Goal: Task Accomplishment & Management: Use online tool/utility

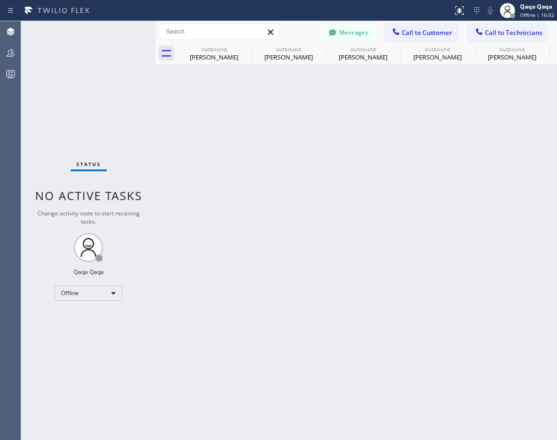
click at [156, 58] on div at bounding box center [156, 230] width 0 height 419
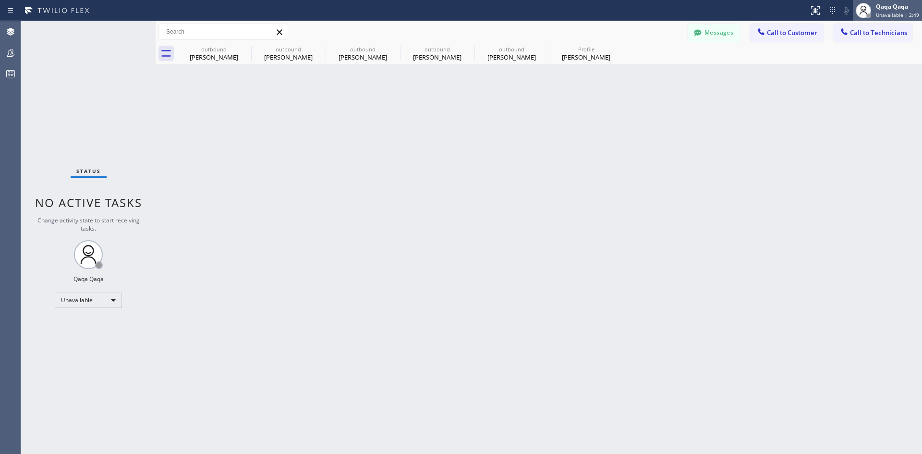
click at [877, 7] on div "Qaqa Qaqa Unavailable | 2:49" at bounding box center [898, 10] width 48 height 17
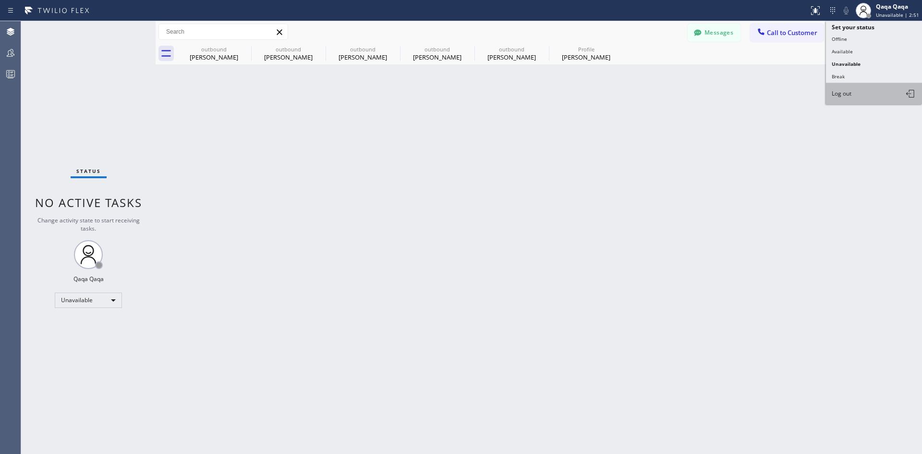
click at [851, 89] on span "Log out" at bounding box center [842, 93] width 20 height 8
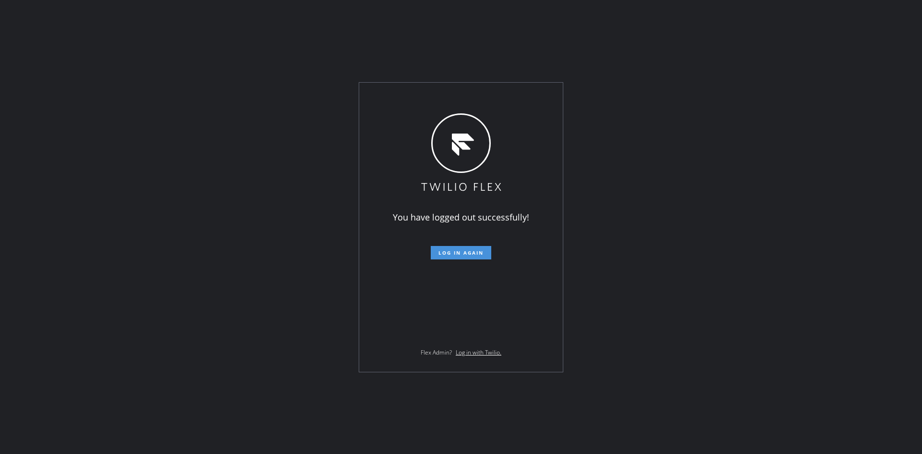
click at [486, 247] on button "Log in again" at bounding box center [461, 252] width 61 height 13
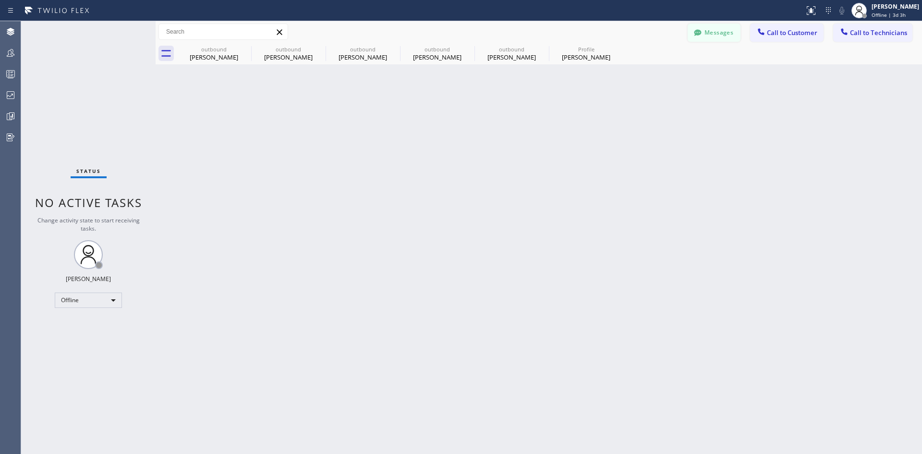
click at [710, 27] on button "Messages" at bounding box center [714, 33] width 53 height 18
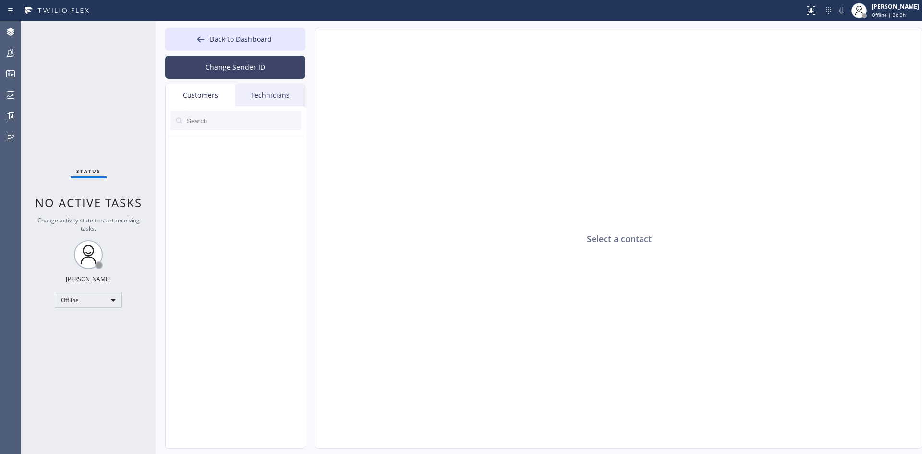
click at [251, 62] on button "Change Sender ID" at bounding box center [235, 67] width 140 height 23
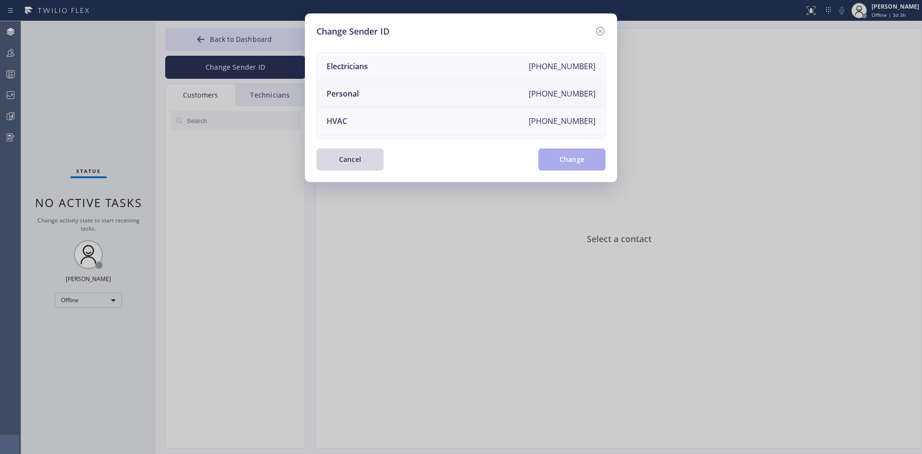
click at [578, 94] on div "+12133010966" at bounding box center [562, 93] width 67 height 11
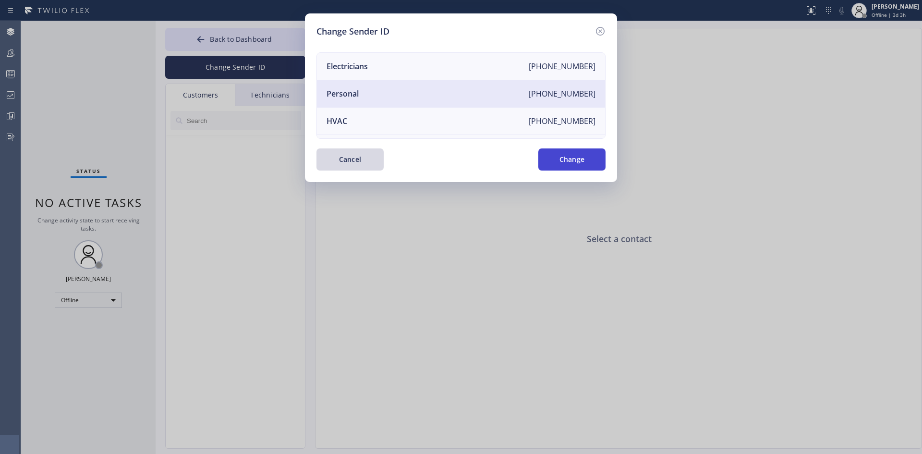
click at [585, 162] on button "Change" at bounding box center [571, 159] width 67 height 22
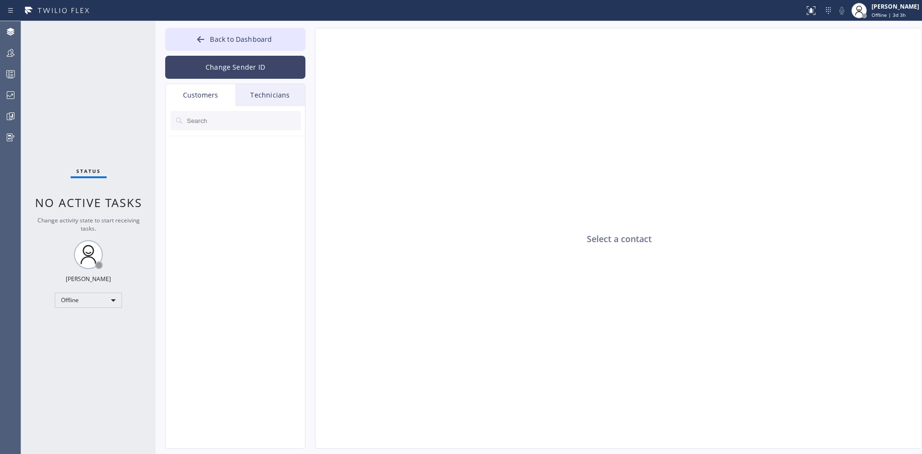
click at [274, 72] on button "Change Sender ID" at bounding box center [235, 67] width 140 height 23
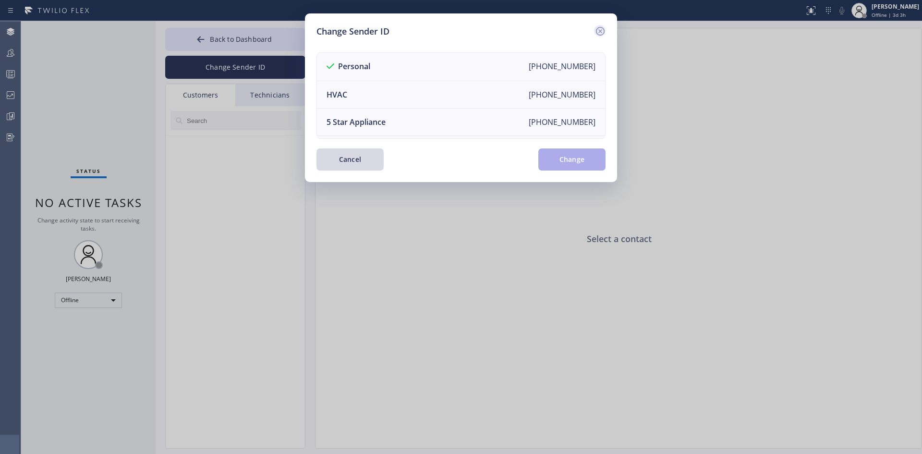
click at [599, 28] on icon at bounding box center [600, 31] width 9 height 9
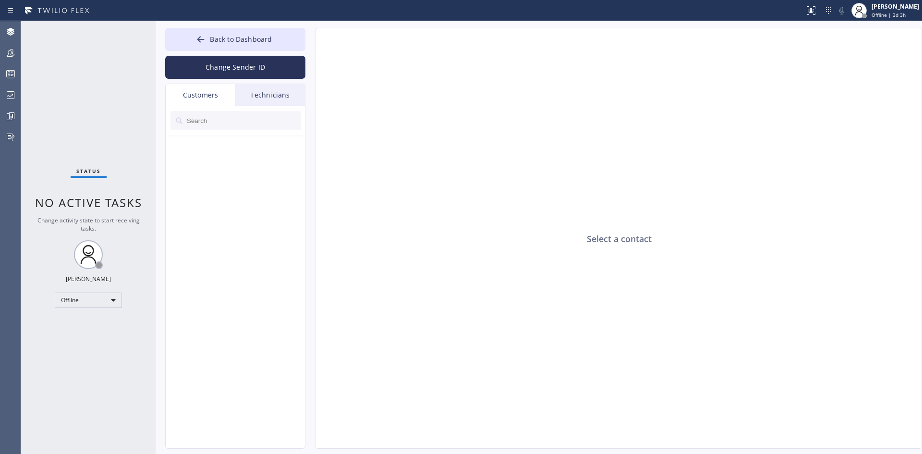
drag, startPoint x: 209, startPoint y: 121, endPoint x: 243, endPoint y: 130, distance: 34.8
click at [210, 121] on input "text" at bounding box center [243, 120] width 115 height 19
paste input "323-327-3312"
type input "323-327-3312"
click at [254, 149] on ul at bounding box center [236, 158] width 140 height 22
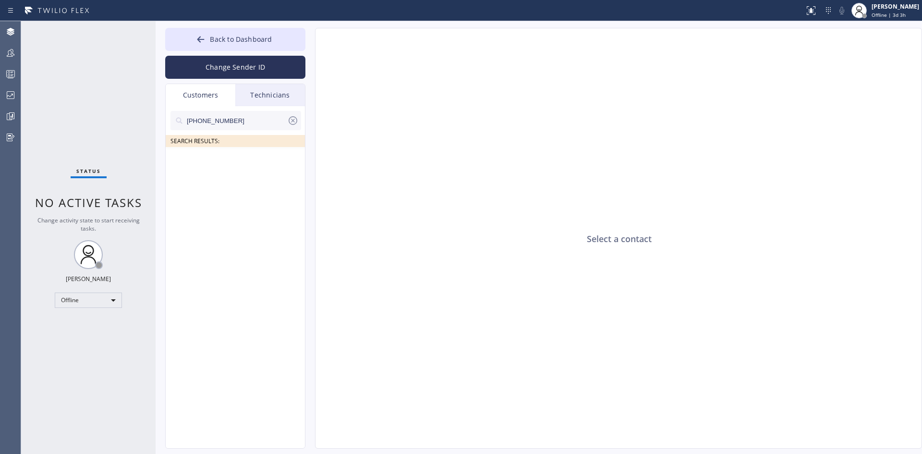
click at [262, 124] on input "323-327-3312" at bounding box center [236, 120] width 101 height 19
click at [281, 98] on div "Technicians" at bounding box center [270, 95] width 70 height 22
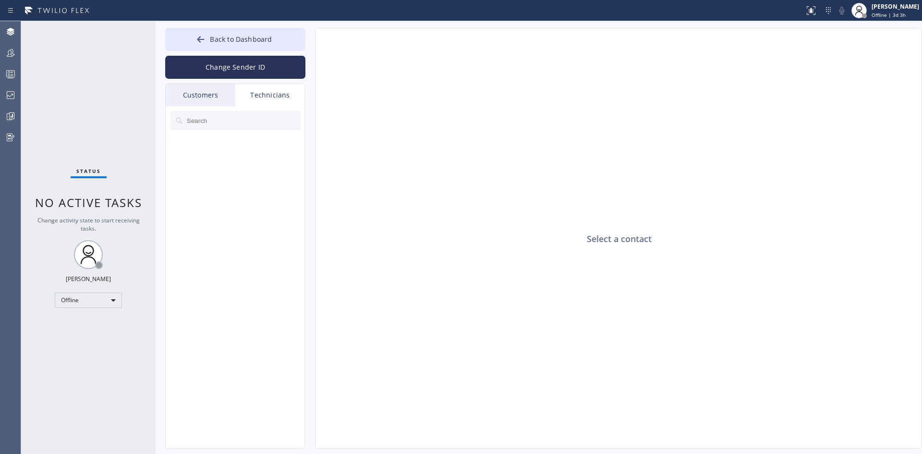
click at [216, 98] on div "Customers" at bounding box center [201, 95] width 70 height 22
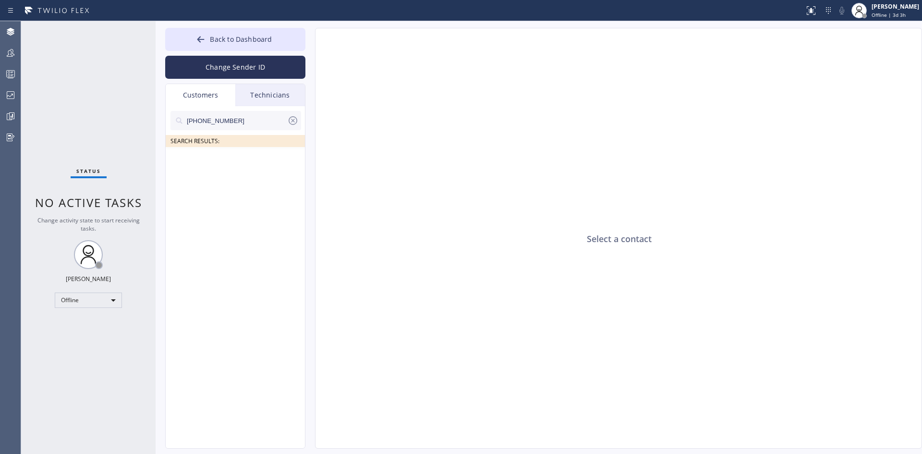
click at [244, 119] on input "323-327-3312" at bounding box center [236, 120] width 101 height 19
drag, startPoint x: 251, startPoint y: 118, endPoint x: 0, endPoint y: 118, distance: 251.1
click at [50, 118] on div "Status No active tasks Change activity state to start receiving tasks. Iverson …" at bounding box center [471, 237] width 901 height 433
click at [765, 72] on div "Select a contact" at bounding box center [618, 238] width 607 height 421
click at [50, 104] on div "Status No active tasks Change activity state to start receiving tasks. Iverson …" at bounding box center [88, 237] width 134 height 433
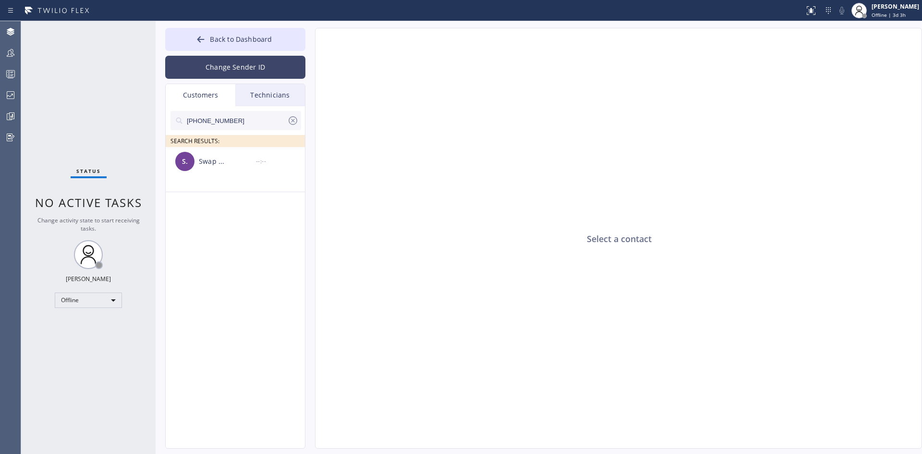
click at [264, 72] on button "Change Sender ID" at bounding box center [235, 67] width 140 height 23
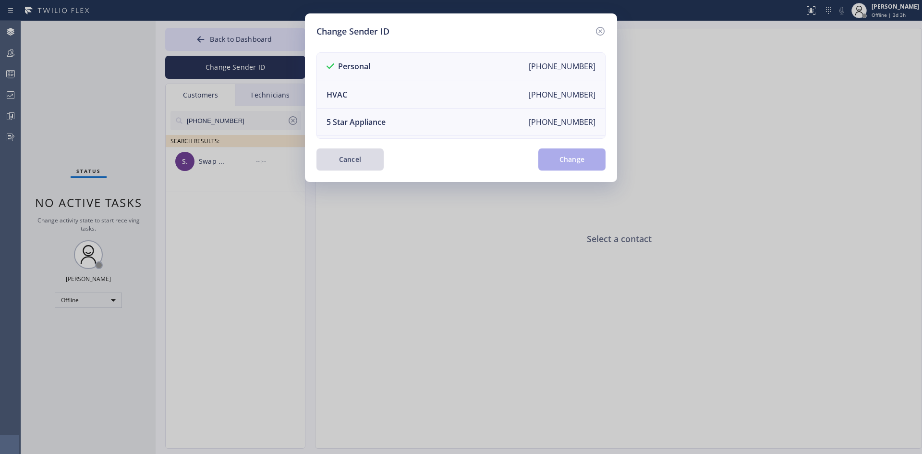
click at [363, 165] on button "Cancel" at bounding box center [349, 159] width 67 height 22
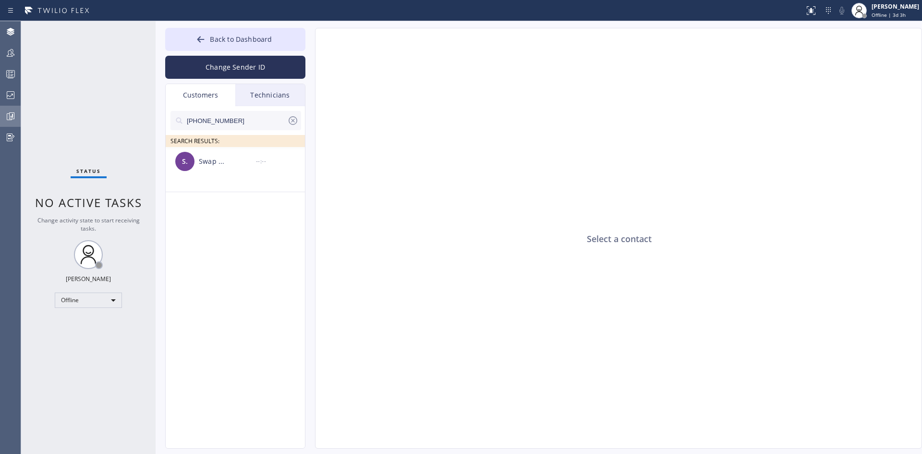
drag, startPoint x: 249, startPoint y: 116, endPoint x: 0, endPoint y: 111, distance: 248.8
click at [0, 112] on div "Agent Desktop Teams Queues Stats Dashboards Analyze Questionnaires Status No ac…" at bounding box center [461, 237] width 922 height 433
paste input "text"
click at [241, 113] on input "(917) 854-9263" at bounding box center [236, 120] width 101 height 19
drag, startPoint x: 252, startPoint y: 120, endPoint x: 0, endPoint y: 120, distance: 252.1
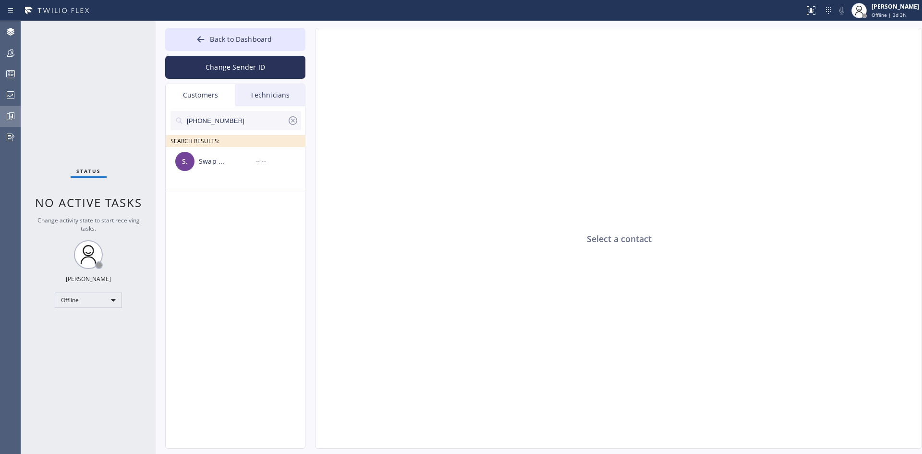
click at [0, 120] on div "Agent Desktop Teams Queues Stats Dashboards Analyze Questionnaires Status No ac…" at bounding box center [461, 237] width 922 height 433
paste input "323) 327-3312"
drag, startPoint x: 96, startPoint y: 365, endPoint x: 104, endPoint y: 363, distance: 8.7
click at [96, 365] on div "Status No active tasks Change activity state to start receiving tasks. Iverson …" at bounding box center [88, 237] width 134 height 433
click at [881, 49] on div "Select a contact" at bounding box center [618, 238] width 607 height 421
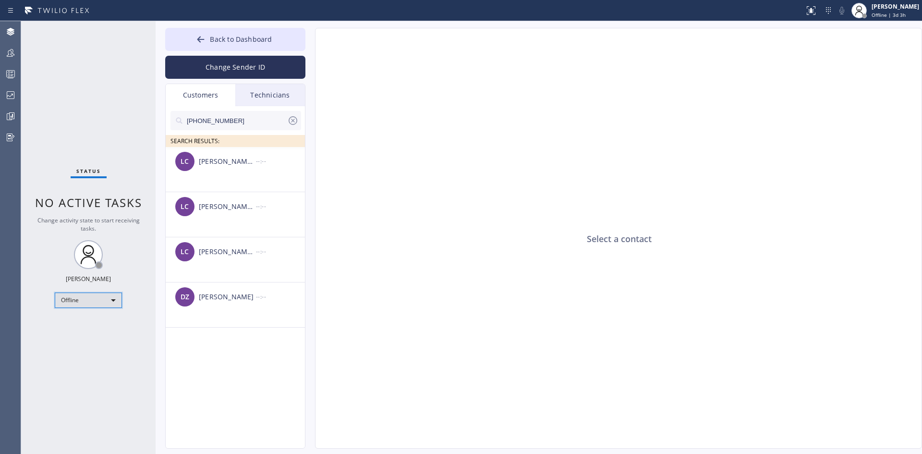
click at [93, 297] on div "Offline" at bounding box center [88, 299] width 67 height 15
click at [94, 337] on li "Unavailable" at bounding box center [87, 338] width 65 height 12
drag, startPoint x: 251, startPoint y: 124, endPoint x: 0, endPoint y: 120, distance: 251.2
click at [0, 120] on div "Agent Desktop Teams Queues Stats Dashboards Analyze Questionnaires Status No ac…" at bounding box center [461, 237] width 922 height 433
paste input "text"
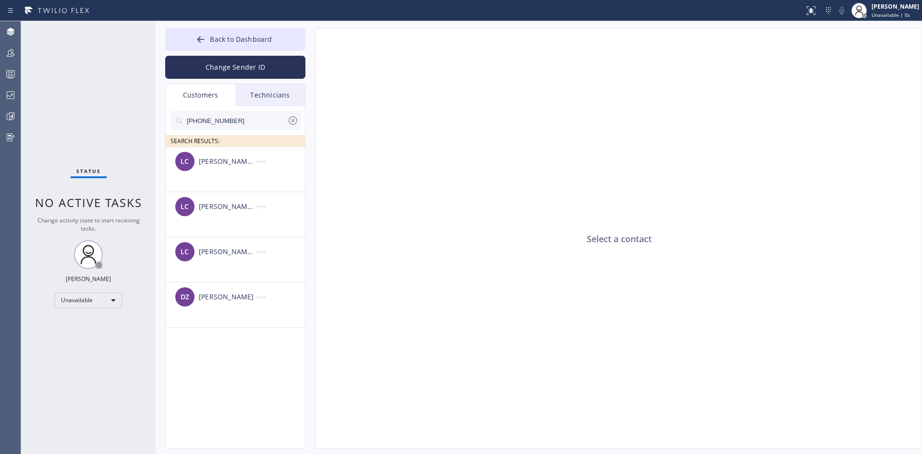
type input "(323) 327-3312"
click at [84, 121] on div "Status No active tasks Change activity state to start receiving tasks. Iverson …" at bounding box center [88, 237] width 134 height 433
click at [230, 166] on div "Lana Cher" at bounding box center [227, 161] width 57 height 11
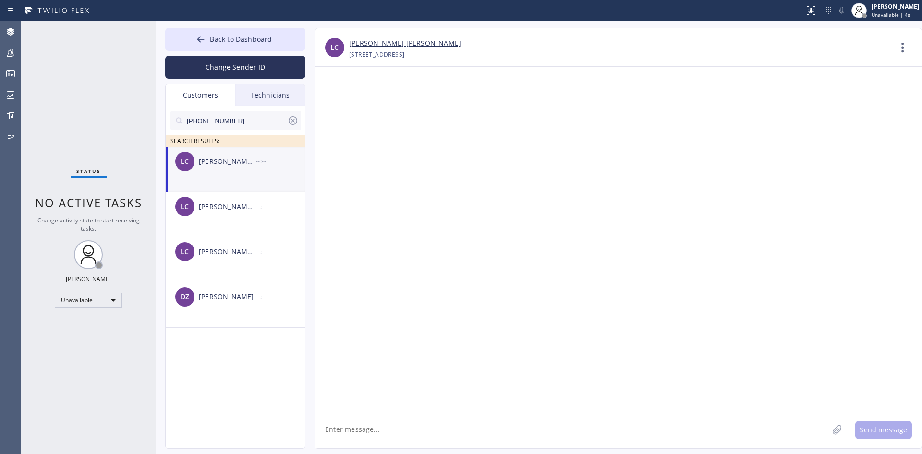
click at [416, 433] on textarea at bounding box center [571, 429] width 513 height 37
click at [220, 218] on div "LC Lana Cher --:--" at bounding box center [236, 206] width 140 height 29
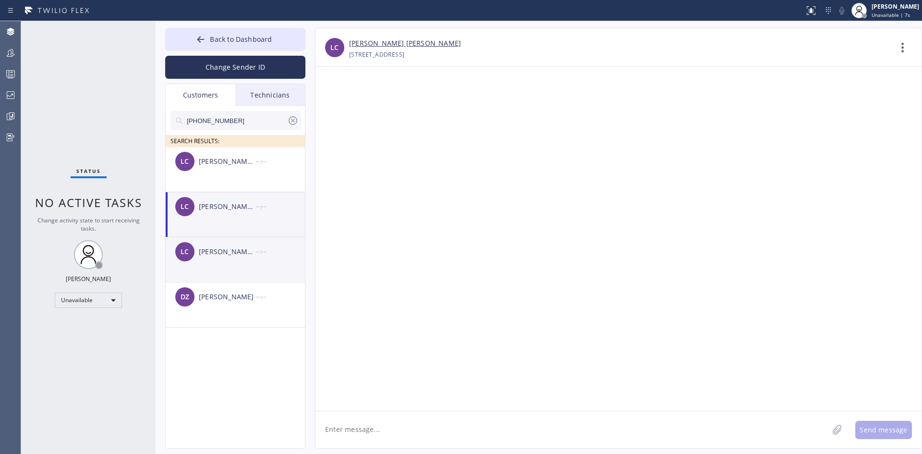
click at [259, 273] on li "LC Lana Cher --:--" at bounding box center [236, 259] width 140 height 45
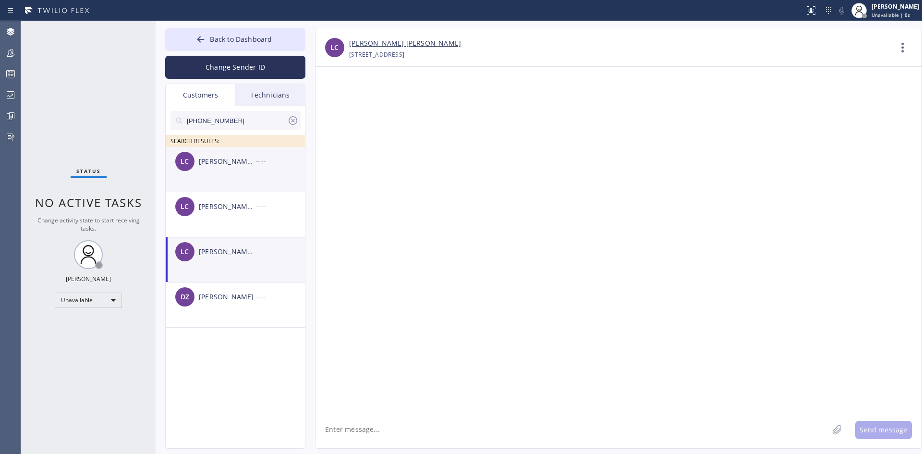
click at [261, 158] on div "--:--" at bounding box center [281, 161] width 50 height 11
click at [413, 435] on textarea at bounding box center [571, 429] width 513 height 37
click at [353, 424] on textarea at bounding box center [571, 429] width 513 height 37
click at [115, 299] on div "Unavailable" at bounding box center [88, 299] width 67 height 15
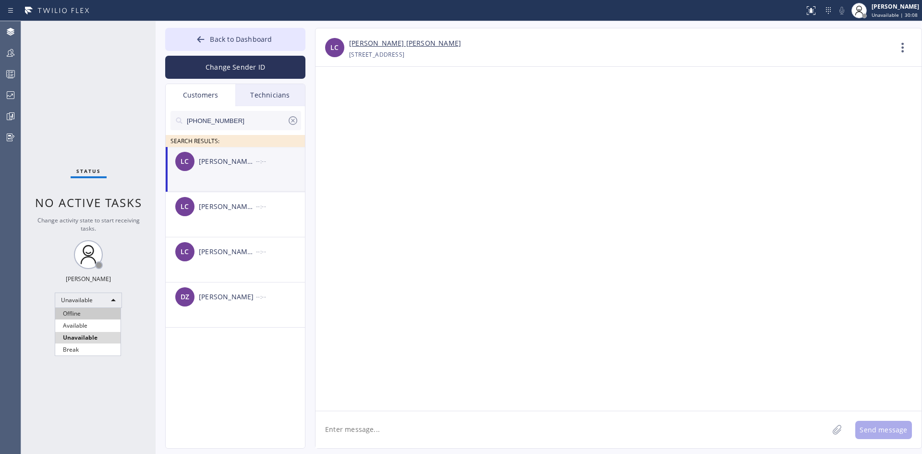
click at [88, 315] on li "Offline" at bounding box center [87, 314] width 65 height 12
